Goal: Communication & Community: Connect with others

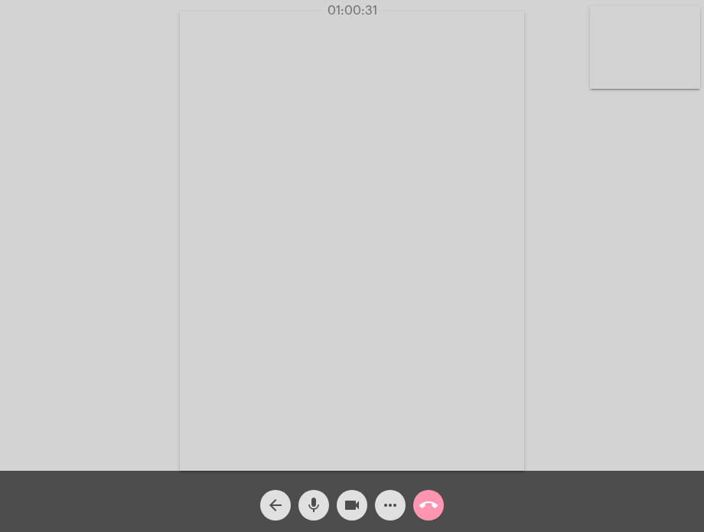
click at [429, 501] on mat-icon "call_end" at bounding box center [429, 505] width 18 height 18
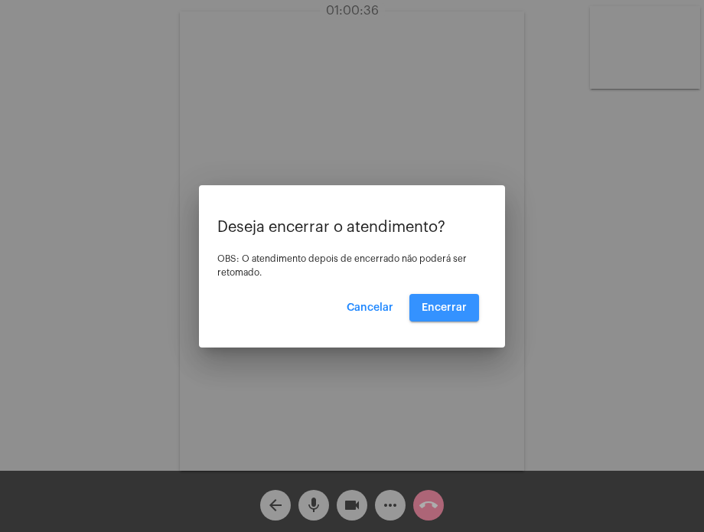
click at [451, 312] on span "Encerrar" at bounding box center [444, 307] width 45 height 11
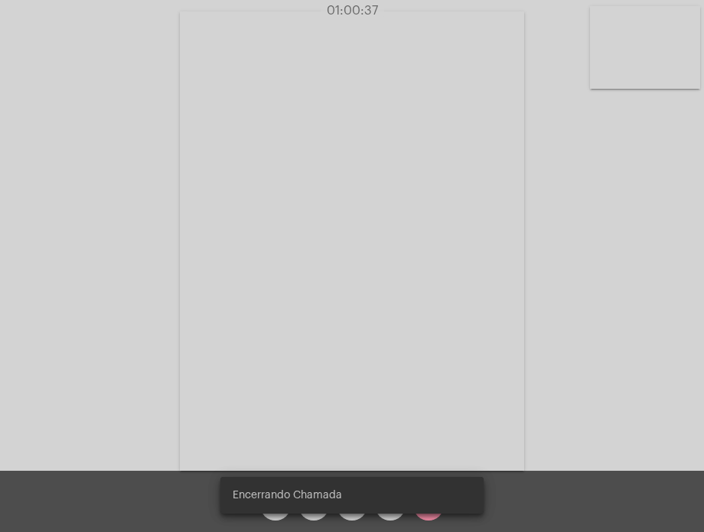
click at [451, 312] on video at bounding box center [352, 240] width 345 height 459
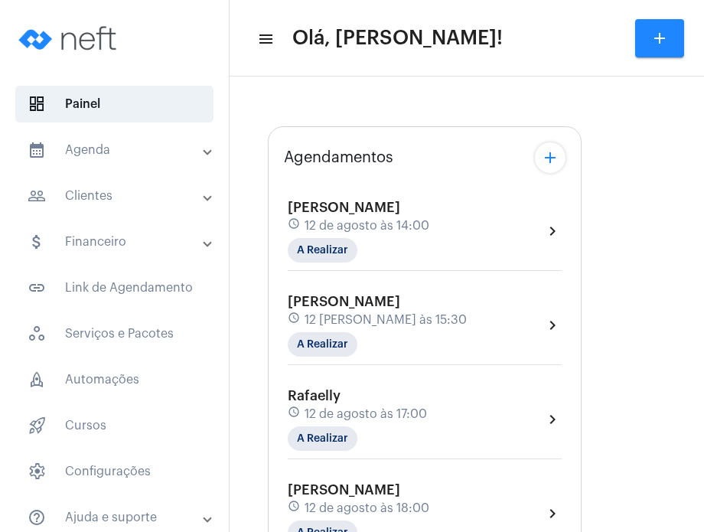
type input "[URL][DOMAIN_NAME][PERSON_NAME][PERSON_NAME]"
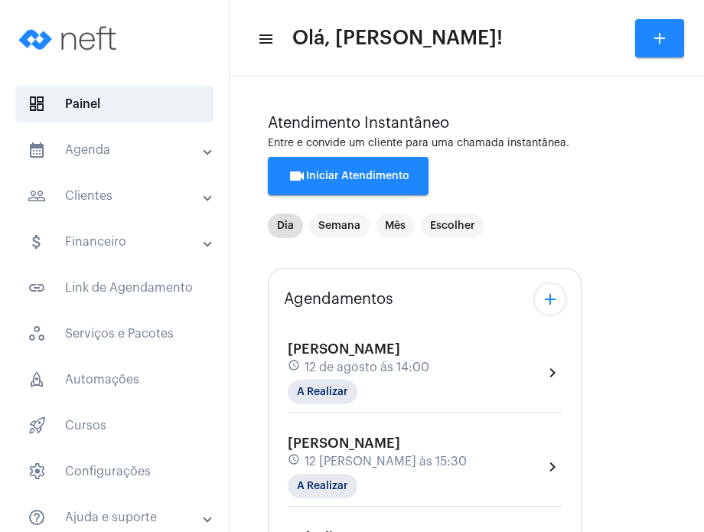
click at [505, 450] on div "[PERSON_NAME] schedule 12 [PERSON_NAME] às 15:30 A Realizar chevron_right" at bounding box center [425, 467] width 274 height 63
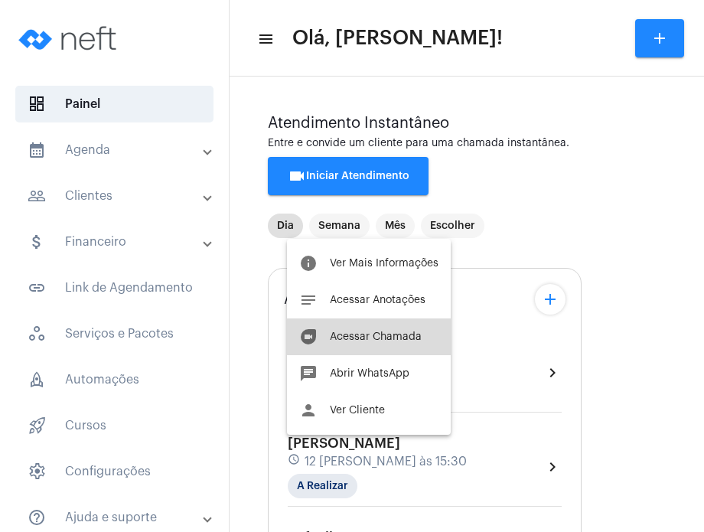
click at [421, 331] on button "duo [PERSON_NAME]" at bounding box center [369, 336] width 164 height 37
